Goal: Transaction & Acquisition: Download file/media

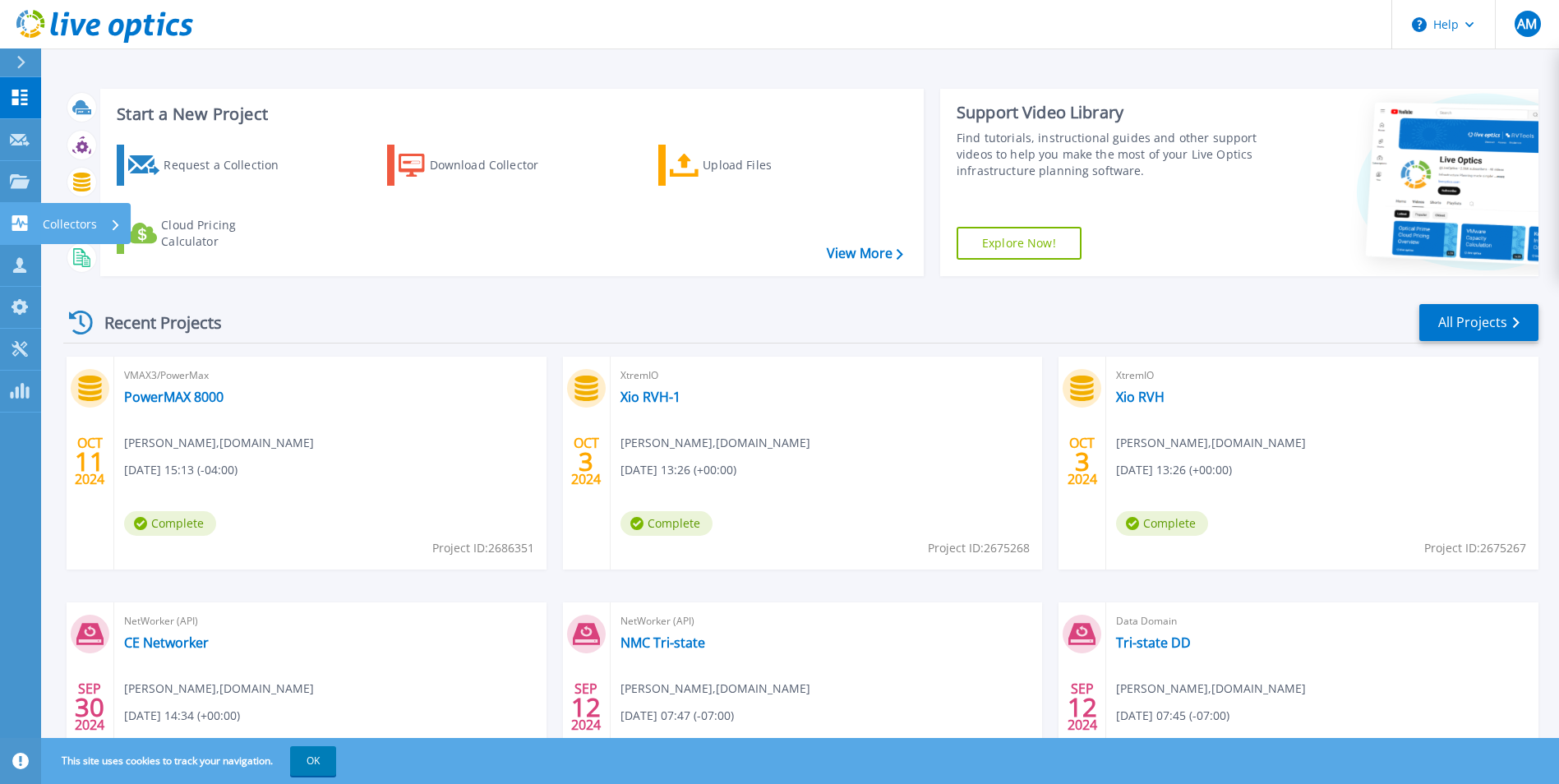
click at [29, 219] on div "Collectors" at bounding box center [53, 223] width 88 height 16
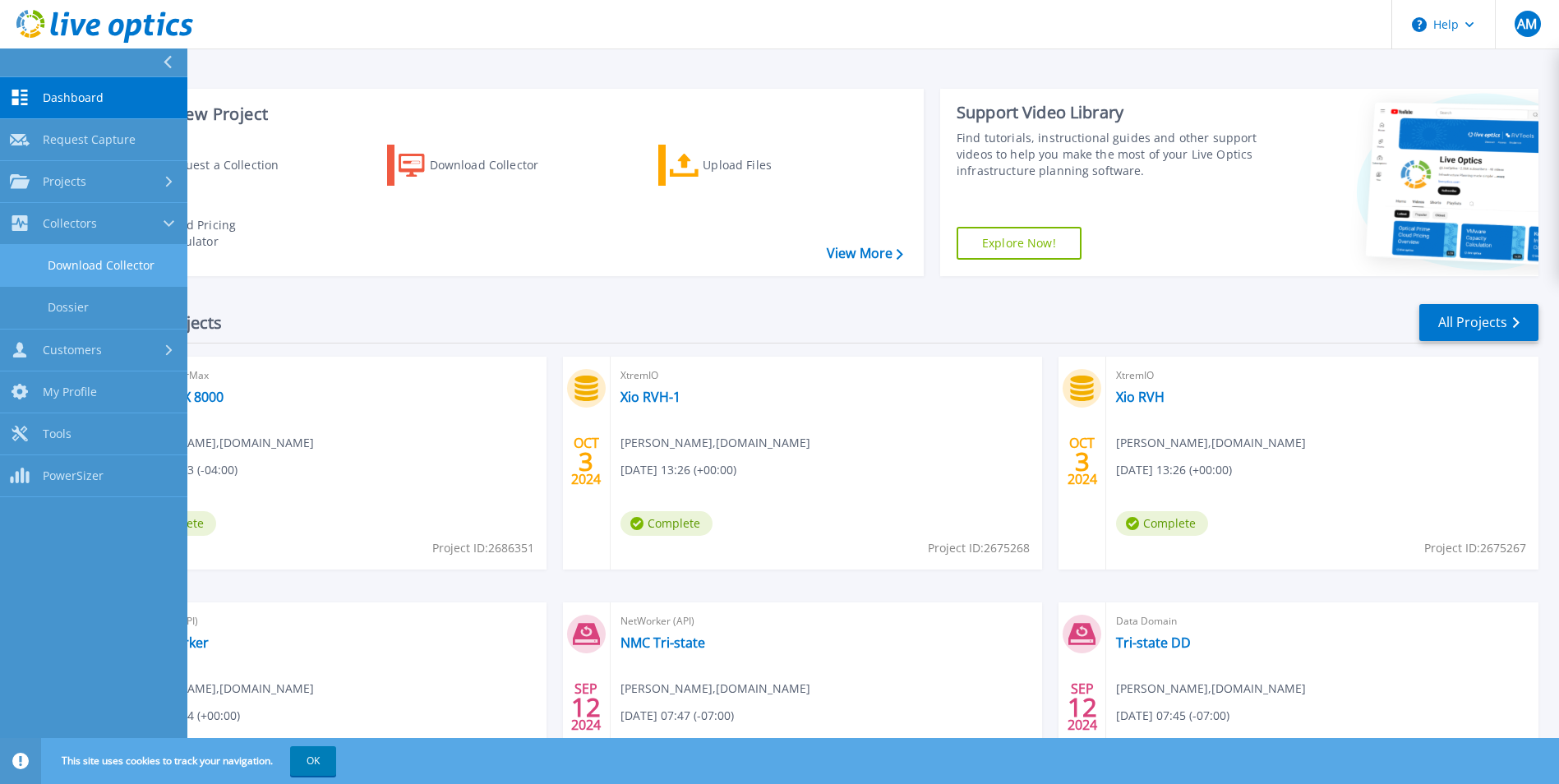
click at [109, 274] on link "Download Collector" at bounding box center [93, 265] width 187 height 41
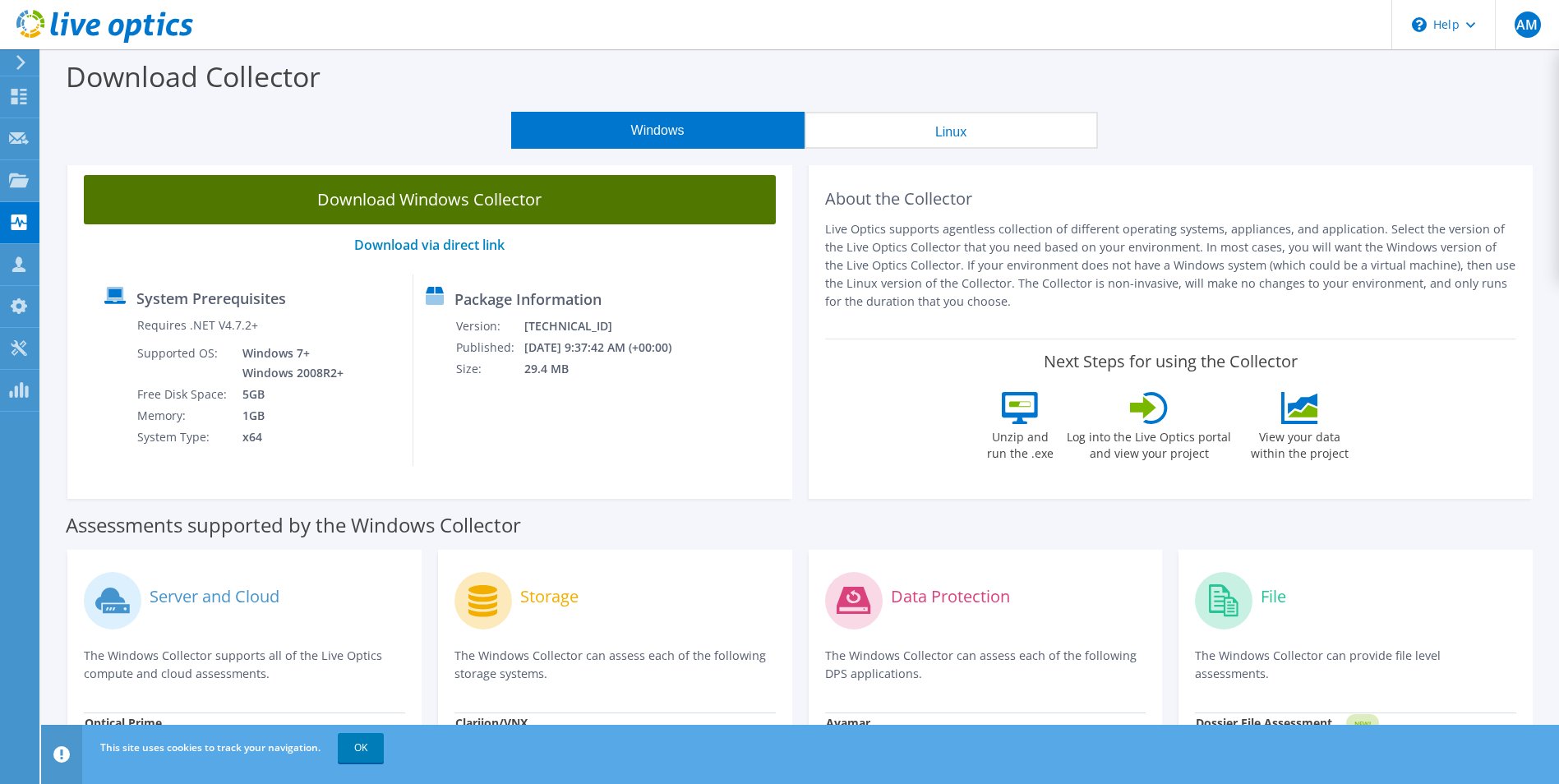
click at [351, 214] on link "Download Windows Collector" at bounding box center [429, 200] width 692 height 50
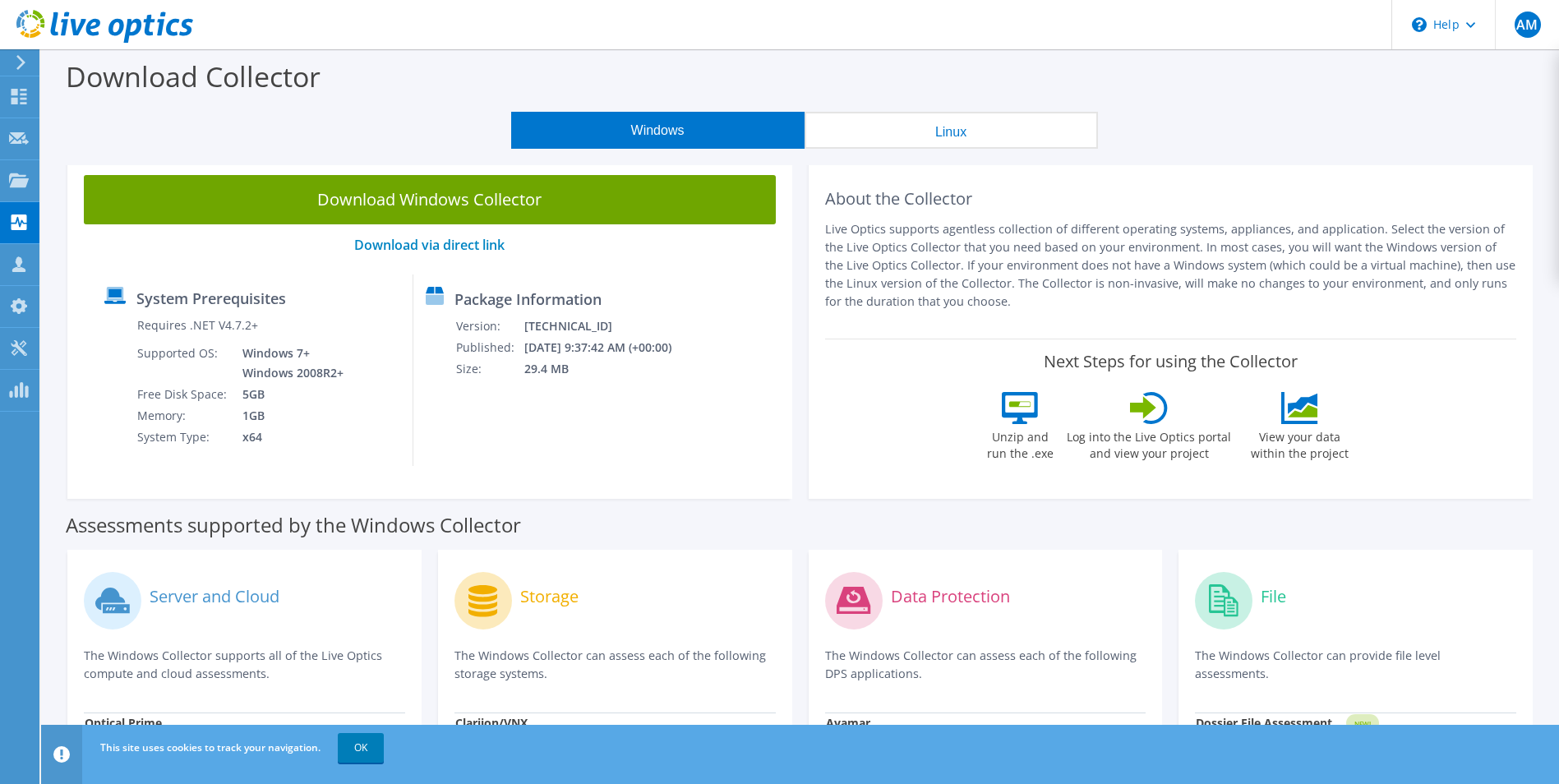
click at [584, 203] on link "Download Windows Collector" at bounding box center [429, 200] width 692 height 50
